Goal: Information Seeking & Learning: Learn about a topic

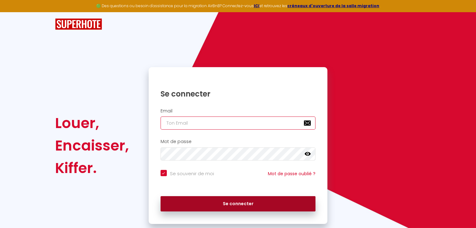
type input "[EMAIL_ADDRESS][DOMAIN_NAME]"
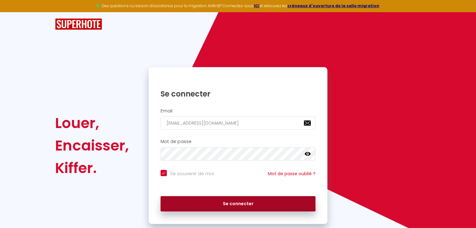
click at [224, 205] on button "Se connecter" at bounding box center [237, 204] width 155 height 16
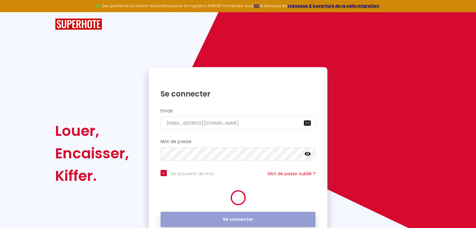
checkbox input "true"
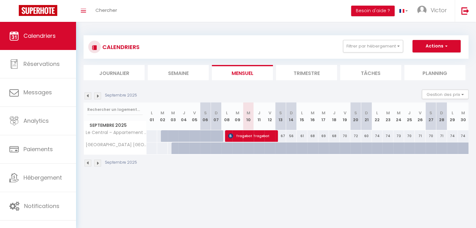
drag, startPoint x: 84, startPoint y: 94, endPoint x: 89, endPoint y: 95, distance: 5.1
click at [89, 95] on div "Septembre 2025" at bounding box center [110, 96] width 55 height 7
click at [89, 95] on img at bounding box center [87, 96] width 7 height 7
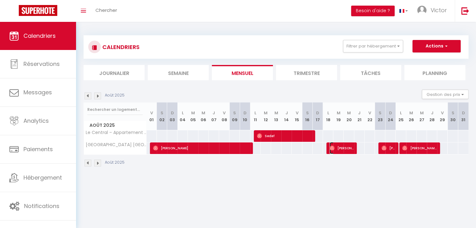
click at [335, 144] on span "[PERSON_NAME]" at bounding box center [341, 148] width 24 height 12
select select "OK"
select select "0"
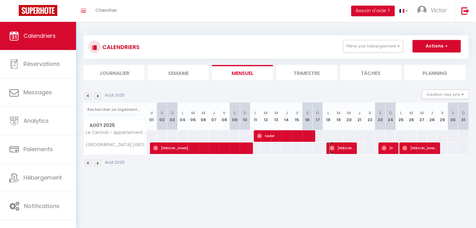
select select "1"
select select
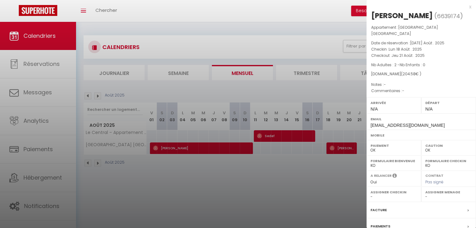
click at [330, 179] on div at bounding box center [238, 114] width 476 height 228
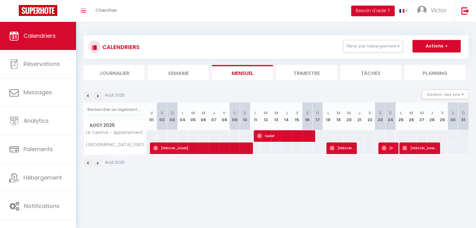
click at [89, 95] on img at bounding box center [87, 96] width 7 height 7
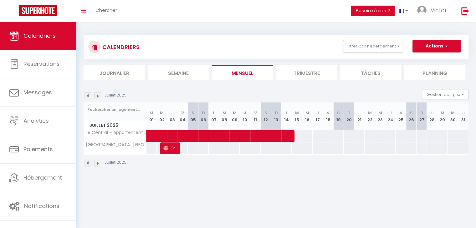
click at [98, 95] on img at bounding box center [97, 96] width 7 height 7
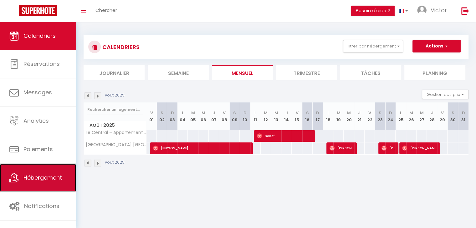
click at [40, 176] on span "Hébergement" at bounding box center [42, 178] width 38 height 8
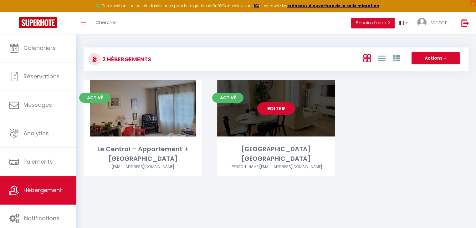
click at [273, 112] on link "Editer" at bounding box center [276, 108] width 38 height 13
select select "3"
select select "2"
select select "1"
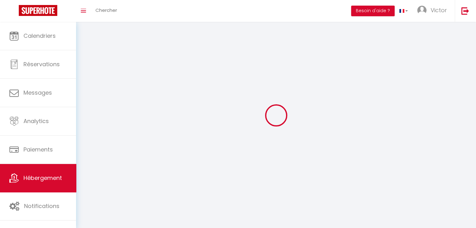
select select
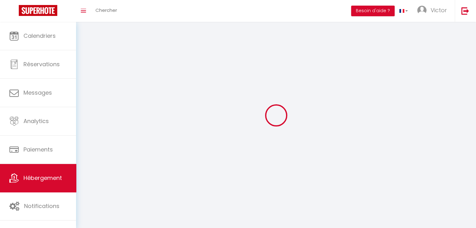
checkbox input "false"
select select
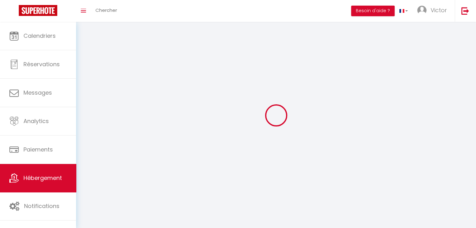
select select
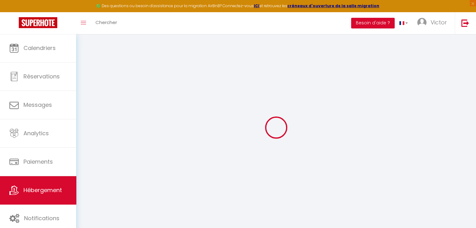
scroll to position [34, 0]
checkbox input "false"
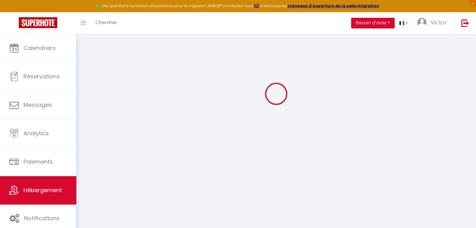
select select "15:00"
select select "23:45"
select select "10:00"
select select "30"
select select "120"
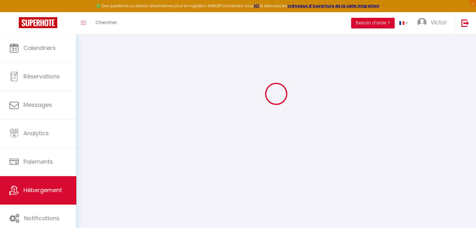
checkbox input "false"
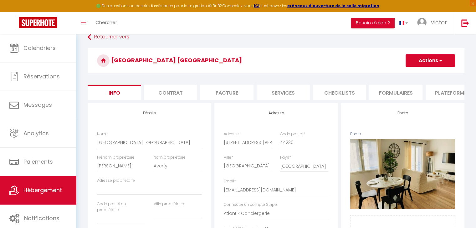
checkbox input "false"
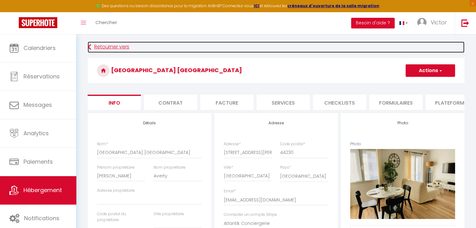
click at [91, 45] on link "Retourner vers" at bounding box center [276, 47] width 376 height 11
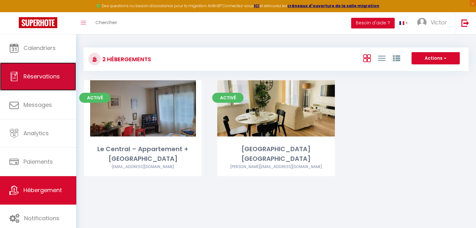
click at [53, 72] on link "Réservations" at bounding box center [38, 77] width 76 height 28
select select "not_cancelled"
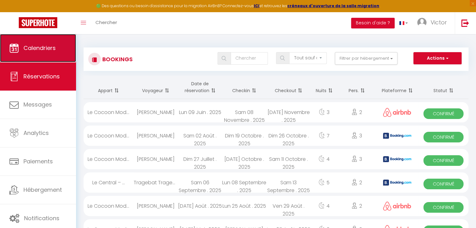
click at [58, 54] on link "Calendriers" at bounding box center [38, 48] width 76 height 28
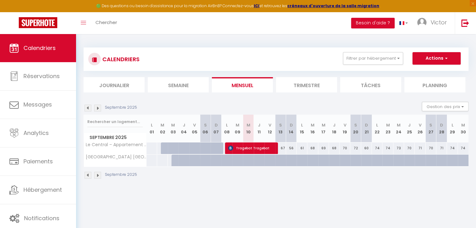
click at [88, 107] on img at bounding box center [87, 108] width 7 height 7
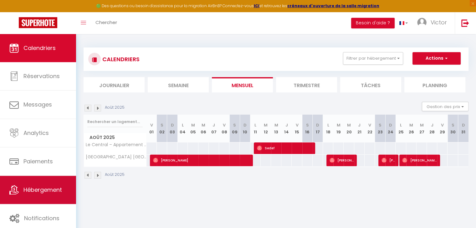
scroll to position [34, 0]
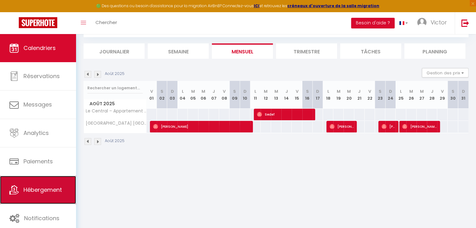
click at [44, 190] on span "Hébergement" at bounding box center [42, 190] width 38 height 8
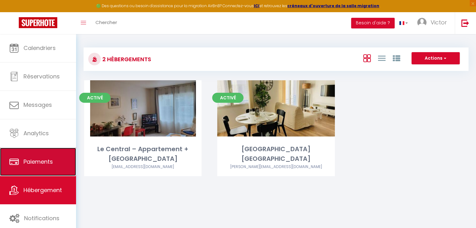
click at [39, 159] on span "Paiements" at bounding box center [37, 162] width 29 height 8
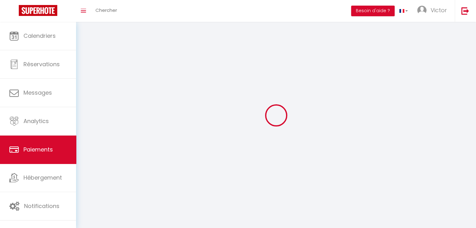
select select "2"
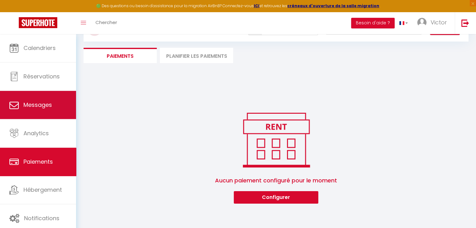
scroll to position [34, 0]
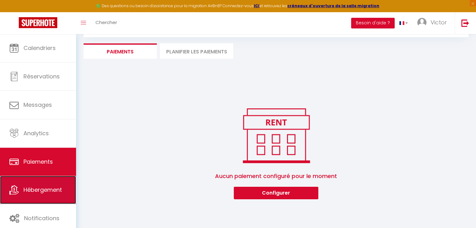
click at [41, 190] on span "Hébergement" at bounding box center [42, 190] width 38 height 8
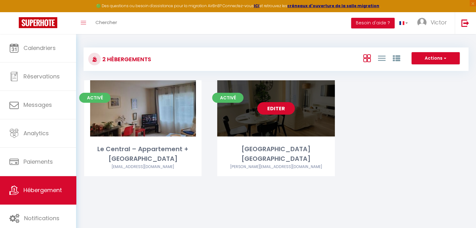
click at [272, 104] on link "Editer" at bounding box center [276, 108] width 38 height 13
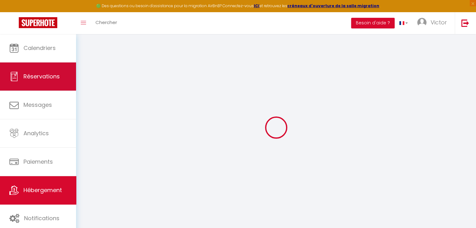
scroll to position [1, 0]
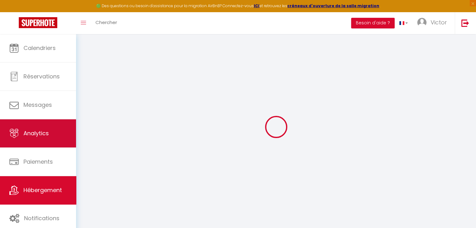
checkbox input "false"
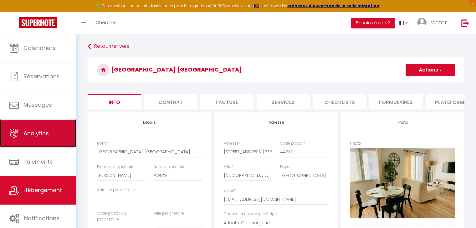
click at [47, 124] on link "Analytics" at bounding box center [38, 133] width 76 height 28
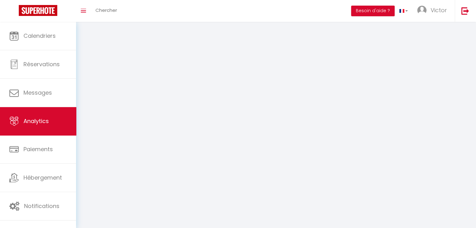
select select "2025"
select select "9"
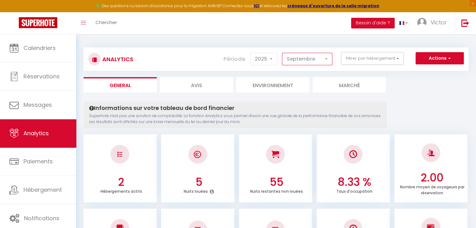
click at [323, 59] on select "[PERSON_NAME] Mars [PERSON_NAME] Juin Juillet Août Septembre Octobre Novembre D…" at bounding box center [307, 59] width 50 height 13
click at [385, 54] on button "Filtrer par hébergement" at bounding box center [372, 58] width 63 height 13
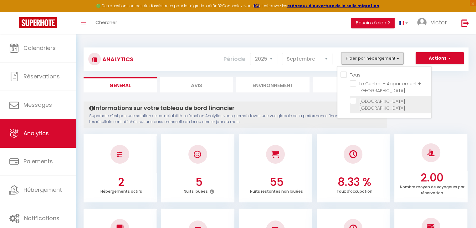
click at [370, 99] on Saint-Sébastien-sur-Loire "checkbox" at bounding box center [390, 101] width 81 height 6
checkbox Saint-Sébastien-sur-Loire "true"
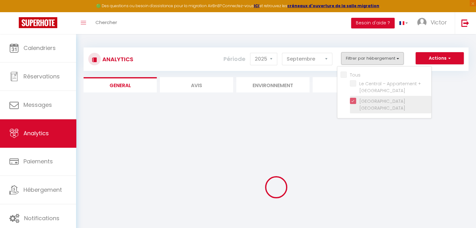
checkbox Nantes "false"
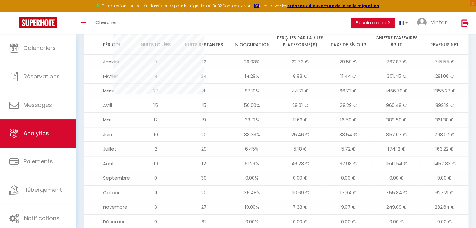
scroll to position [647, 0]
drag, startPoint x: 153, startPoint y: 162, endPoint x: 466, endPoint y: 159, distance: 313.0
click at [466, 159] on tr "Août 19 12 61.29% 46.23 € 37.98 € 1541.54 € 1457.33 €" at bounding box center [275, 164] width 385 height 15
click at [432, 144] on td "163.22 €" at bounding box center [444, 149] width 48 height 15
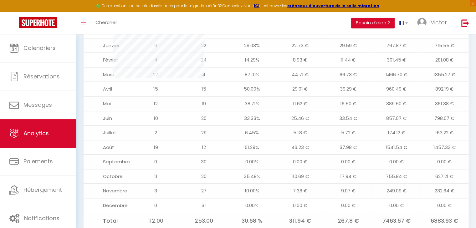
scroll to position [667, 0]
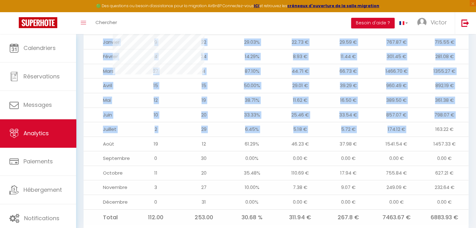
drag, startPoint x: 430, startPoint y: 126, endPoint x: 472, endPoint y: 129, distance: 42.0
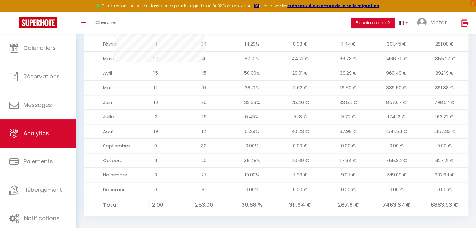
scroll to position [685, 0]
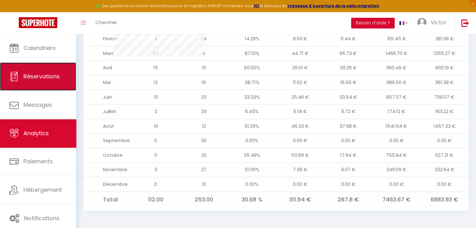
click at [37, 72] on link "Réservations" at bounding box center [38, 77] width 76 height 28
select select "not_cancelled"
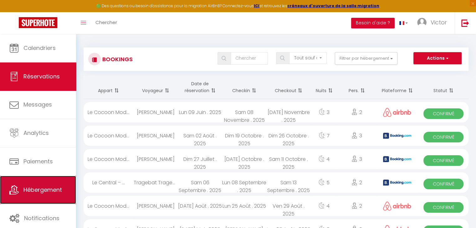
click at [50, 194] on link "Hébergement" at bounding box center [38, 190] width 76 height 28
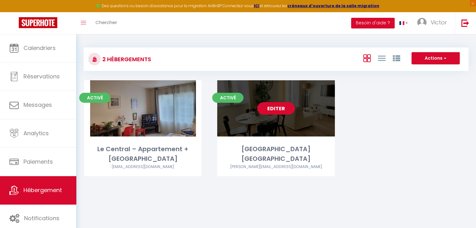
scroll to position [26, 0]
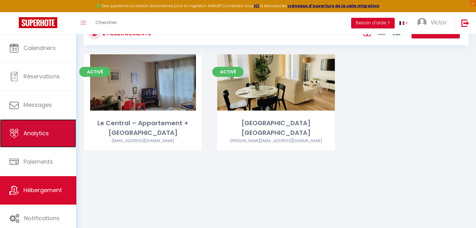
click at [54, 133] on link "Analytics" at bounding box center [38, 133] width 76 height 28
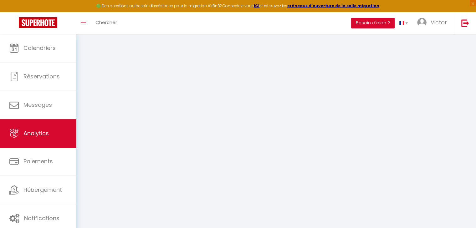
select select "2025"
select select "9"
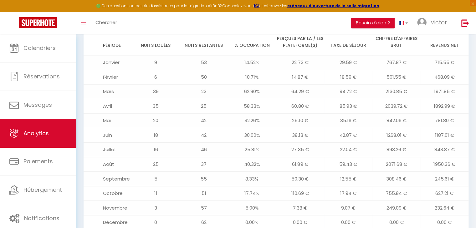
scroll to position [659, 0]
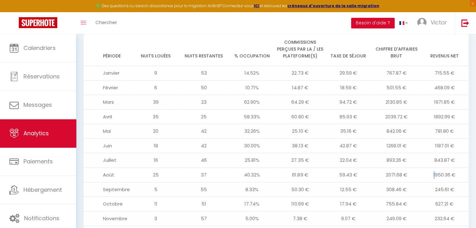
drag, startPoint x: 432, startPoint y: 166, endPoint x: 439, endPoint y: 165, distance: 7.2
click at [437, 168] on td "1950.36 €" at bounding box center [444, 175] width 48 height 15
click at [441, 168] on td "1950.36 €" at bounding box center [444, 175] width 48 height 15
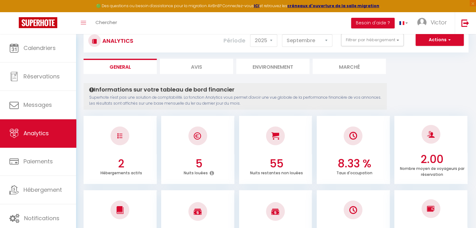
scroll to position [0, 0]
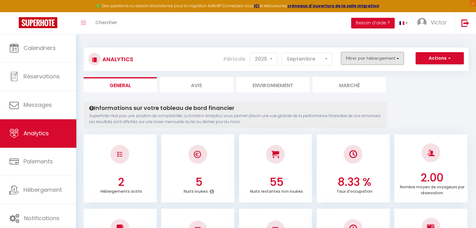
click at [380, 60] on button "Filtrer par hébergement" at bounding box center [372, 58] width 63 height 13
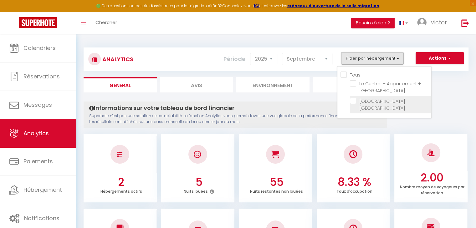
click at [373, 102] on Saint-Sébastien-sur-Loire "checkbox" at bounding box center [390, 101] width 81 height 6
checkbox Saint-Sébastien-sur-Loire "true"
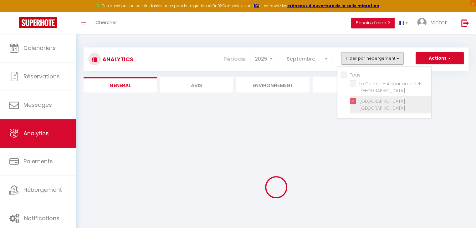
checkbox Nantes "false"
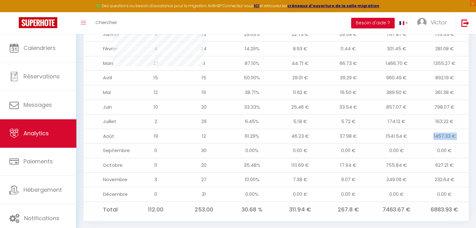
scroll to position [666, 0]
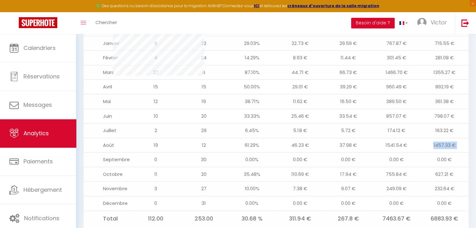
click at [429, 146] on td "1457.33 €" at bounding box center [444, 145] width 48 height 15
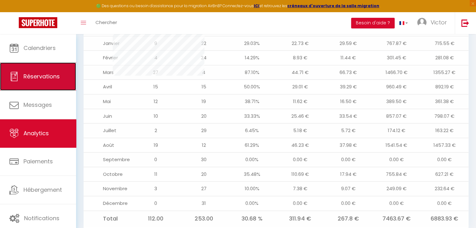
click at [37, 76] on span "Réservations" at bounding box center [41, 77] width 36 height 8
